Goal: Information Seeking & Learning: Learn about a topic

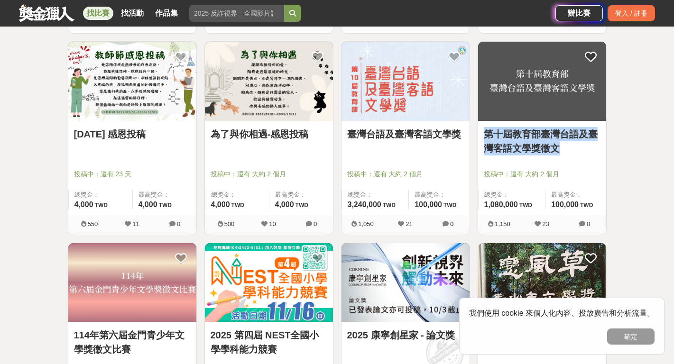
scroll to position [528, 0]
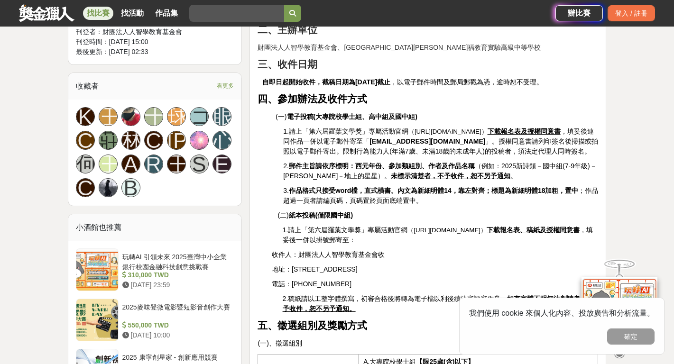
scroll to position [553, 0]
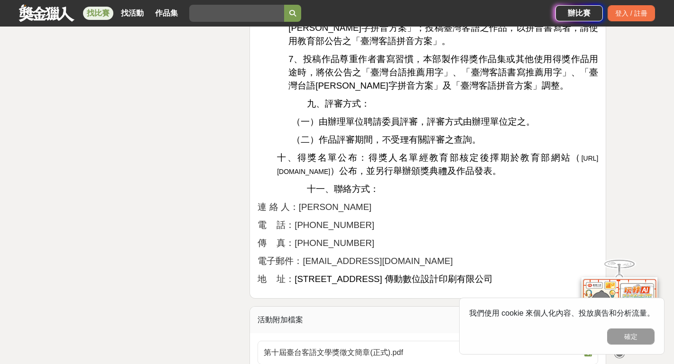
scroll to position [1569, 0]
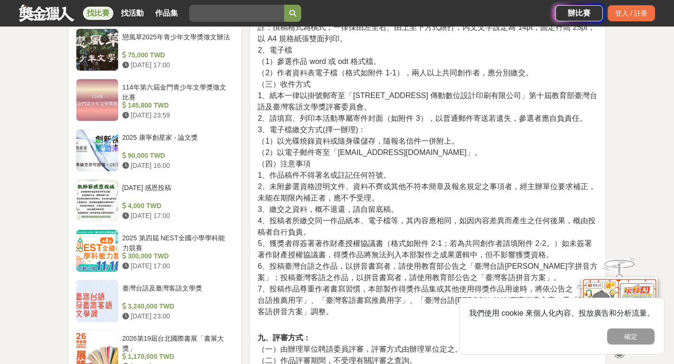
scroll to position [1006, 0]
